Goal: Task Accomplishment & Management: Complete application form

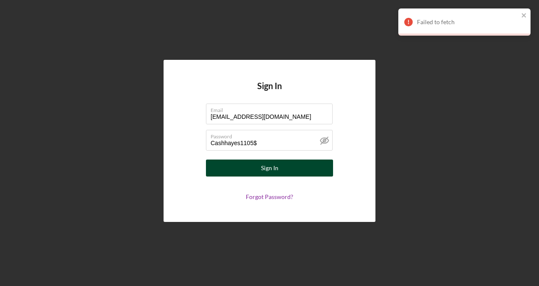
drag, startPoint x: 0, startPoint y: 0, endPoint x: 285, endPoint y: 171, distance: 332.3
click at [285, 171] on button "Sign In" at bounding box center [269, 167] width 127 height 17
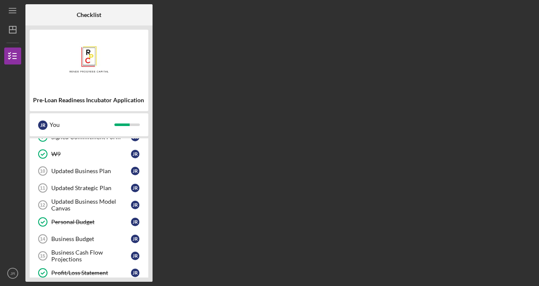
scroll to position [105, 0]
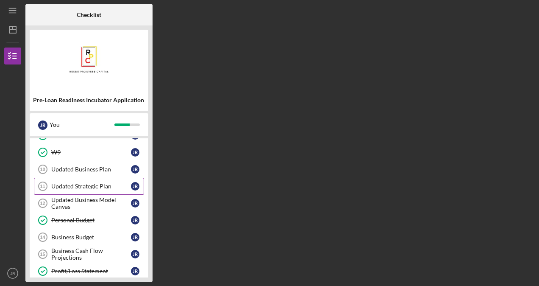
click at [86, 188] on link "Updated Strategic Plan 11 Updated Strategic Plan J R" at bounding box center [89, 186] width 110 height 17
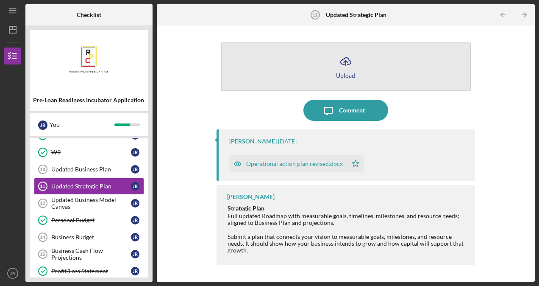
click at [413, 74] on button "Icon/Upload Upload" at bounding box center [346, 66] width 250 height 49
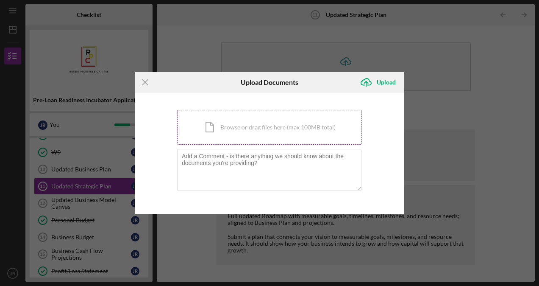
click at [285, 135] on div "Icon/Document Browse or drag files here (max 100MB total) Tap to choose files o…" at bounding box center [269, 127] width 185 height 35
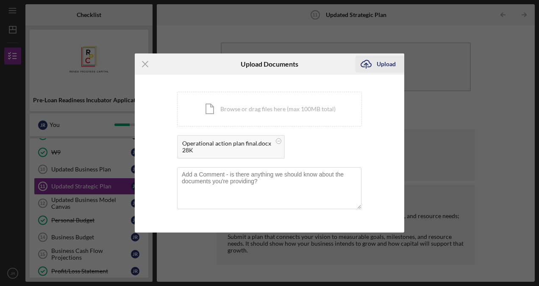
click at [384, 64] on div "Upload" at bounding box center [386, 64] width 19 height 17
